Goal: Information Seeking & Learning: Check status

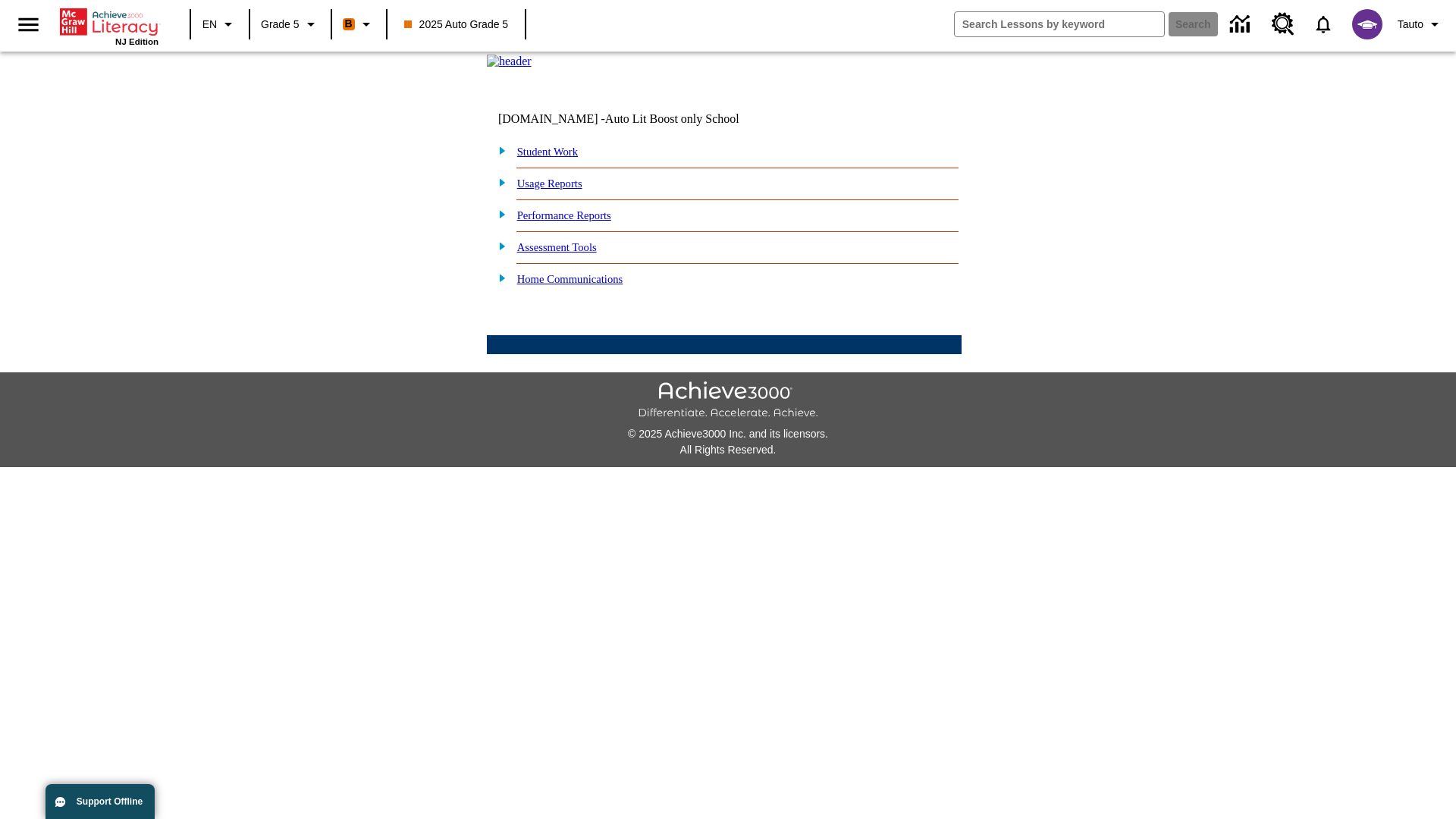
click at [580, 222] on link "Performance Reports" at bounding box center [564, 215] width 94 height 12
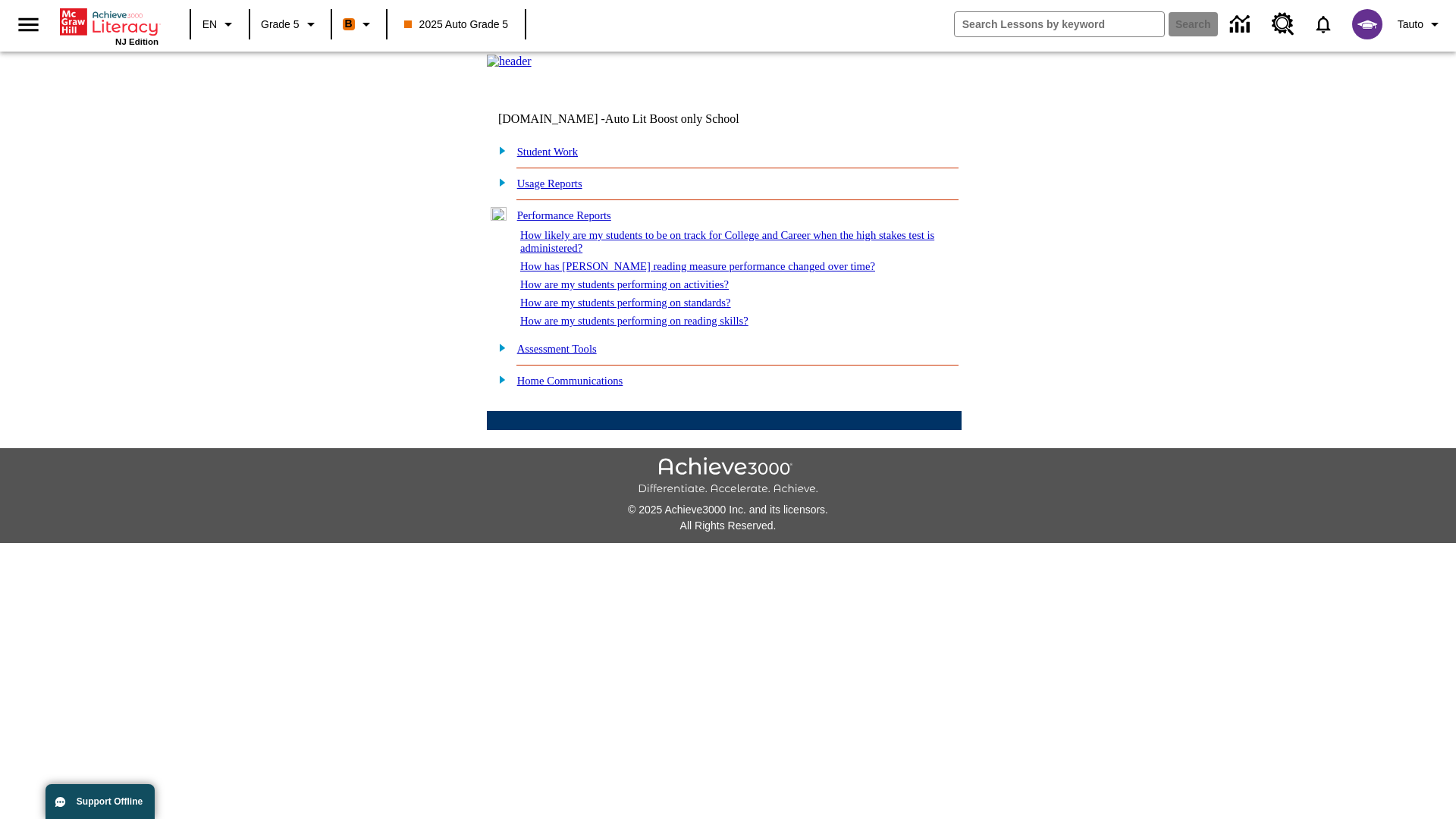
click at [650, 327] on link "How are my students performing on reading skills?" at bounding box center [635, 320] width 228 height 12
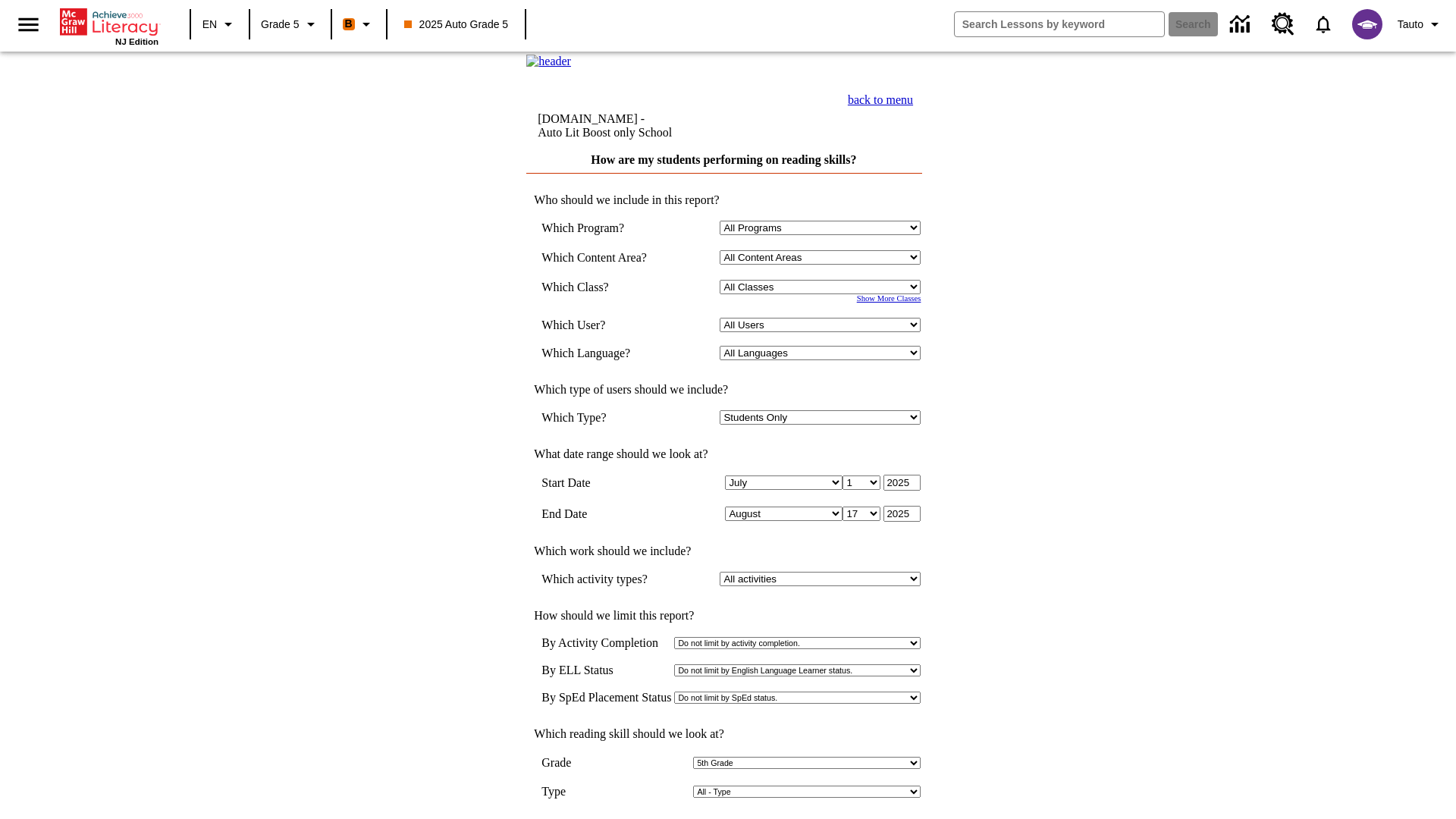
click at [824, 295] on select "Select a Class: All Classes 2025 Auto Grade 5 OL 2025 Auto Grade 6" at bounding box center [820, 287] width 201 height 15
select select "11133131"
click at [824, 332] on select "All Users Cat, Sautoen Cat, Sautoes Cat, Sautoss Donotlogin, Sautoen Twoschools…" at bounding box center [820, 325] width 201 height 15
select select "21437107"
click at [725, 818] on input "View Report" at bounding box center [724, 835] width 73 height 17
